Goal: Task Accomplishment & Management: Manage account settings

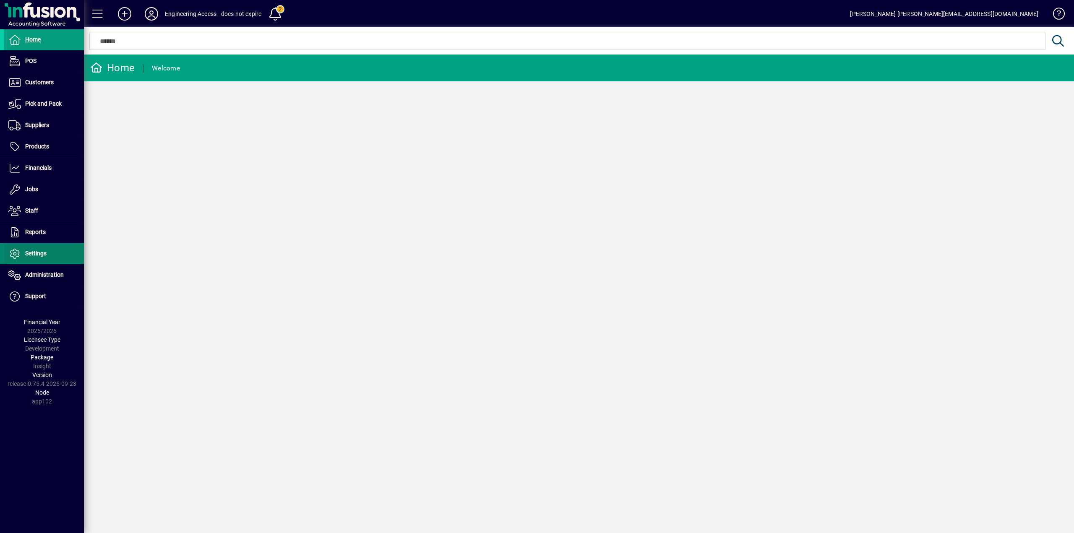
click at [36, 252] on span "Settings" at bounding box center [35, 253] width 21 height 7
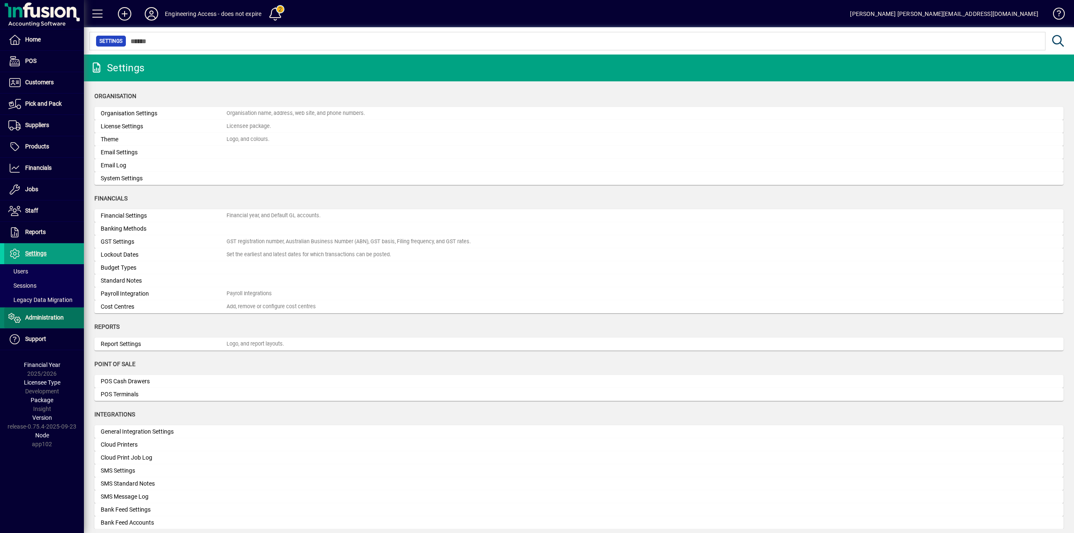
click at [41, 318] on span "Administration" at bounding box center [44, 317] width 39 height 7
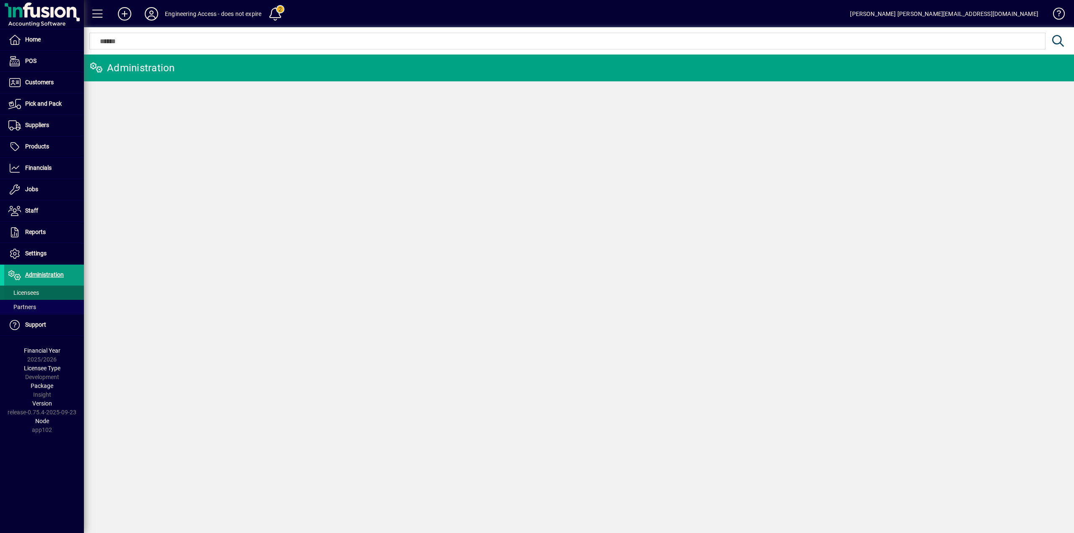
click at [22, 291] on span "Licensees" at bounding box center [23, 293] width 31 height 7
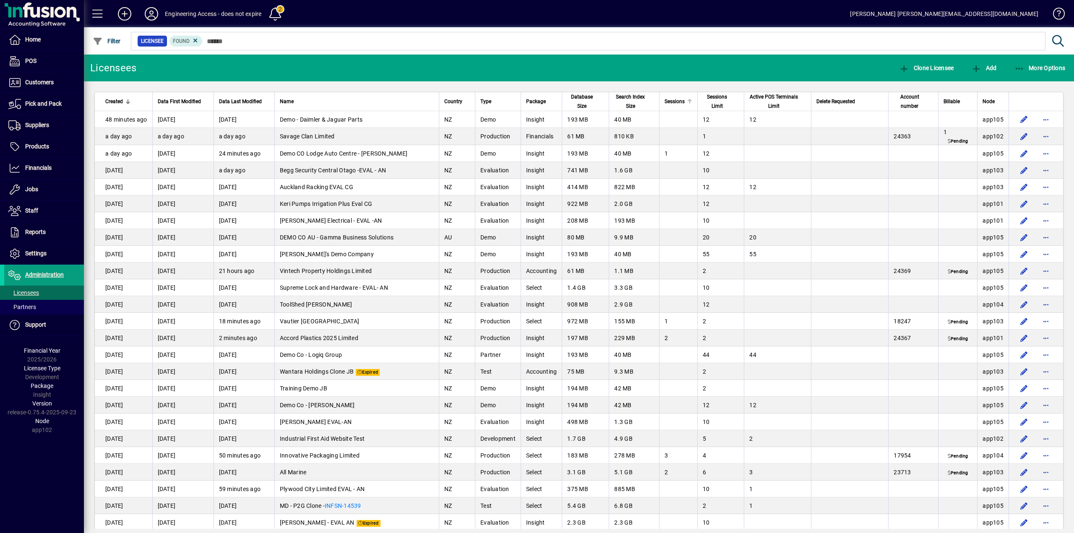
click at [671, 103] on span "Sessions" at bounding box center [675, 101] width 20 height 9
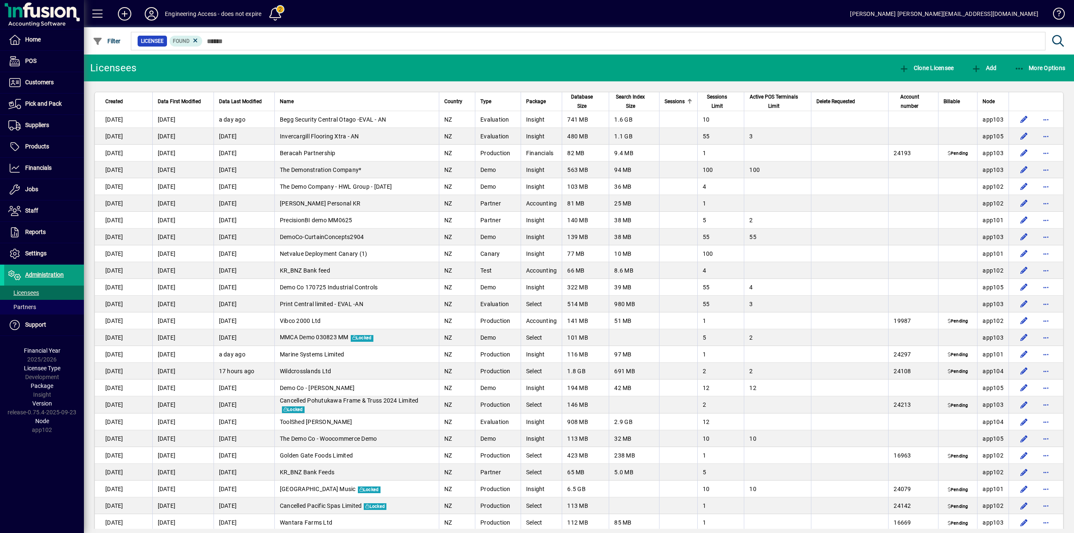
click at [671, 103] on span "Sessions" at bounding box center [675, 101] width 20 height 9
